Goal: Check status

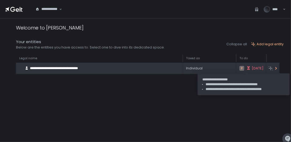
click at [252, 68] on span "[DATE]" at bounding box center [258, 68] width 12 height 5
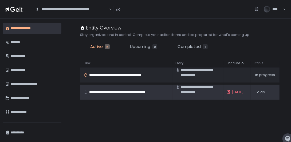
click at [130, 91] on span "**********" at bounding box center [129, 92] width 80 height 5
